Goal: Navigation & Orientation: Find specific page/section

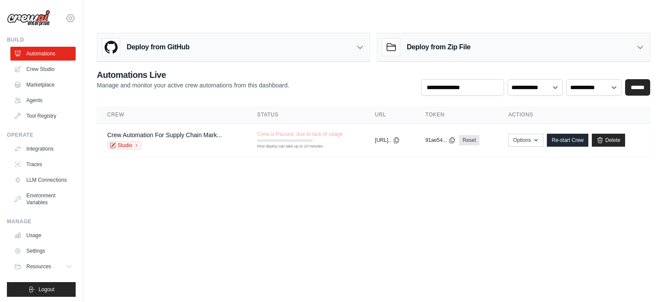
click at [69, 19] on icon at bounding box center [71, 17] width 8 height 7
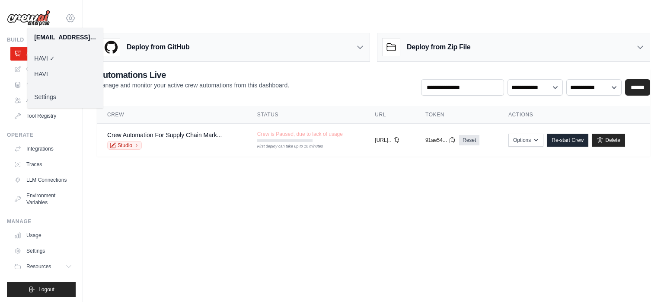
click at [67, 17] on icon at bounding box center [70, 18] width 10 height 10
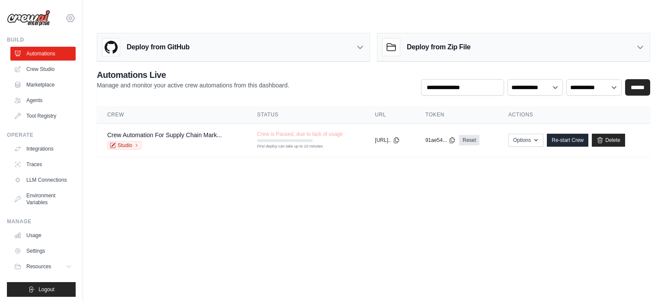
click at [69, 18] on icon at bounding box center [70, 18] width 3 height 3
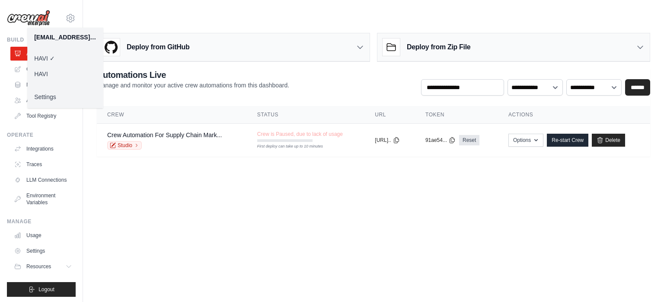
click at [45, 74] on link "HAVI" at bounding box center [65, 74] width 76 height 16
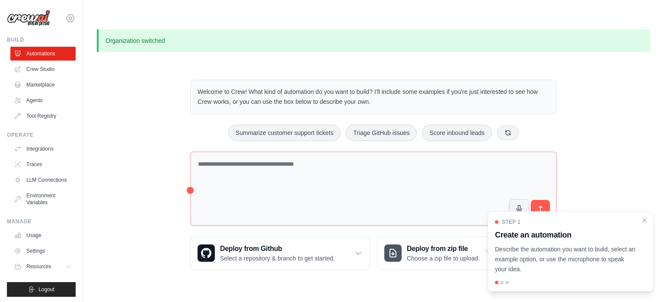
click at [67, 22] on icon at bounding box center [71, 17] width 8 height 7
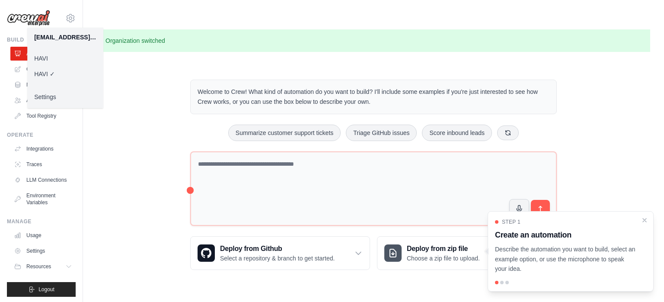
click at [37, 58] on link "HAVI" at bounding box center [65, 59] width 76 height 16
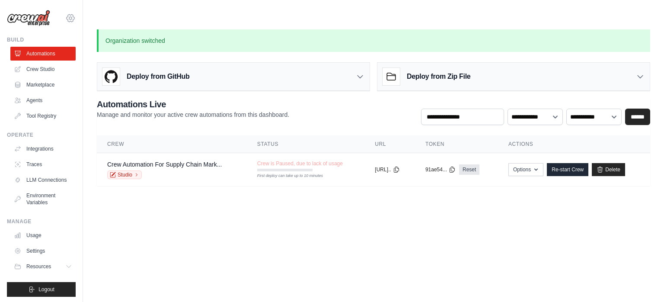
click at [69, 20] on icon at bounding box center [70, 18] width 10 height 10
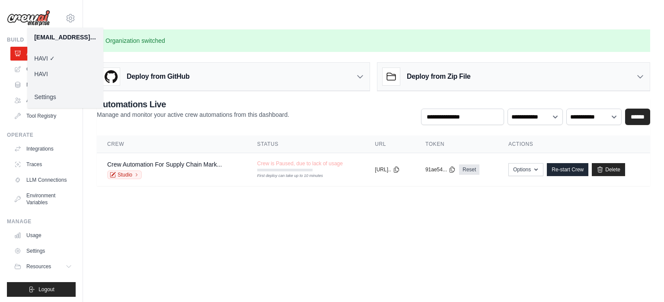
click at [47, 76] on link "HAVI" at bounding box center [65, 74] width 76 height 16
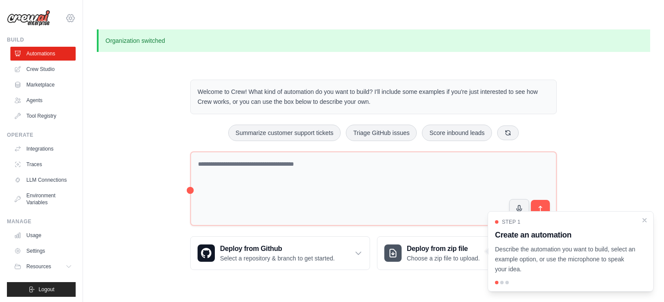
click at [70, 17] on icon at bounding box center [70, 18] width 10 height 10
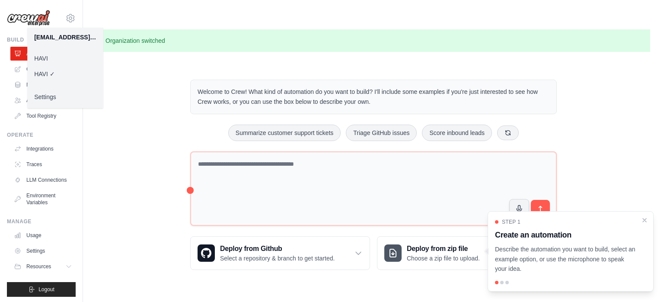
click at [51, 94] on link "Settings" at bounding box center [65, 97] width 76 height 16
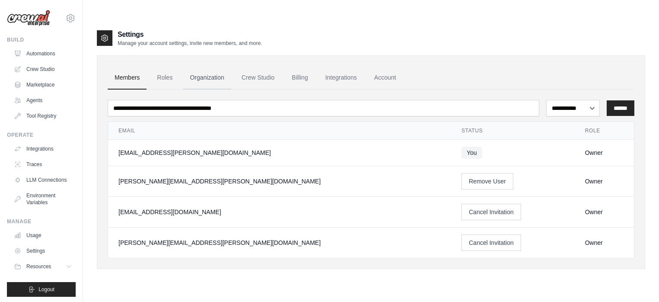
click at [217, 66] on link "Organization" at bounding box center [207, 77] width 48 height 23
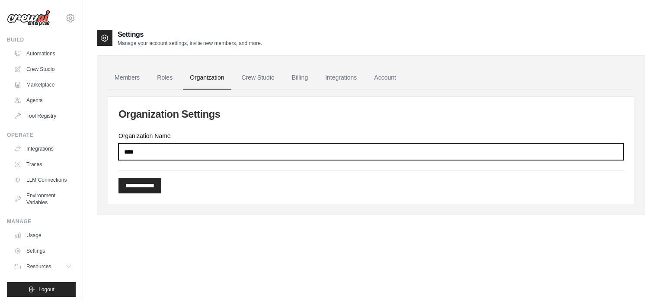
click at [156, 143] on input "****" at bounding box center [370, 151] width 505 height 16
type input "**********"
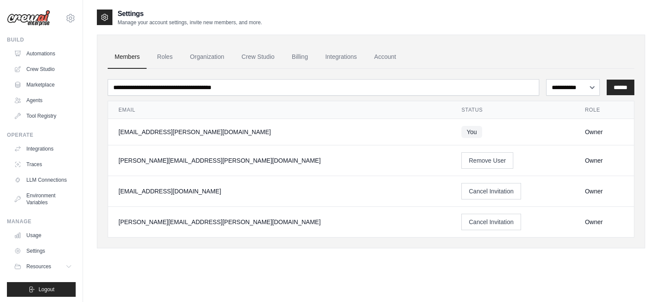
click at [66, 11] on div "aureo.zanon@havi.com HAVI HAVI ✓ Settings" at bounding box center [41, 14] width 69 height 28
click at [65, 16] on icon at bounding box center [70, 18] width 10 height 10
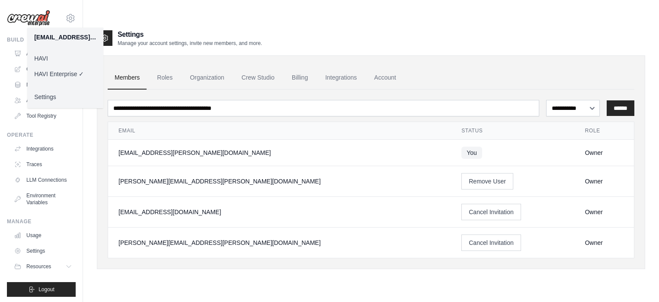
click at [69, 75] on link "HAVI Enterprise ✓" at bounding box center [65, 74] width 76 height 16
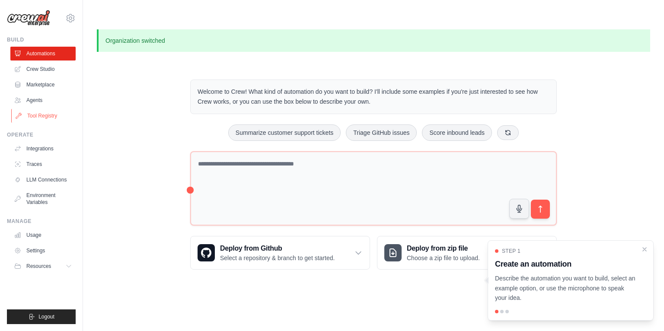
click at [44, 115] on link "Tool Registry" at bounding box center [43, 116] width 65 height 14
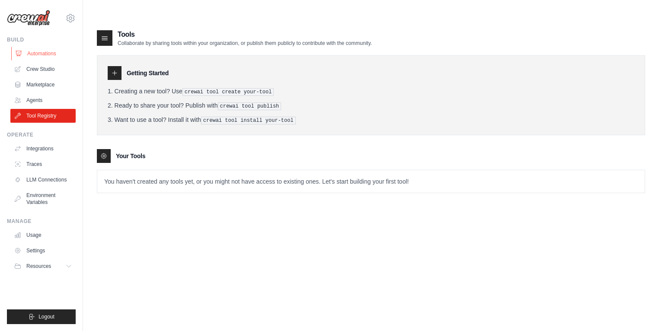
click at [40, 52] on link "Automations" at bounding box center [43, 54] width 65 height 14
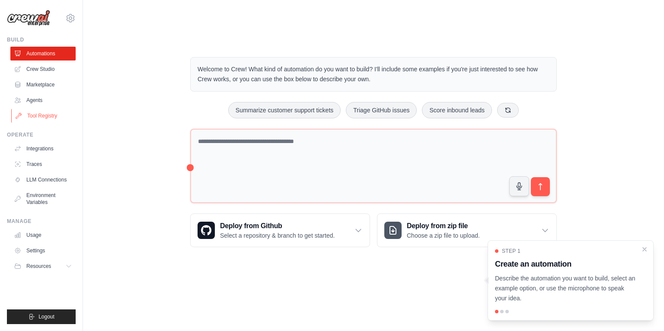
click at [50, 115] on link "Tool Registry" at bounding box center [43, 116] width 65 height 14
